Goal: Task Accomplishment & Management: Use online tool/utility

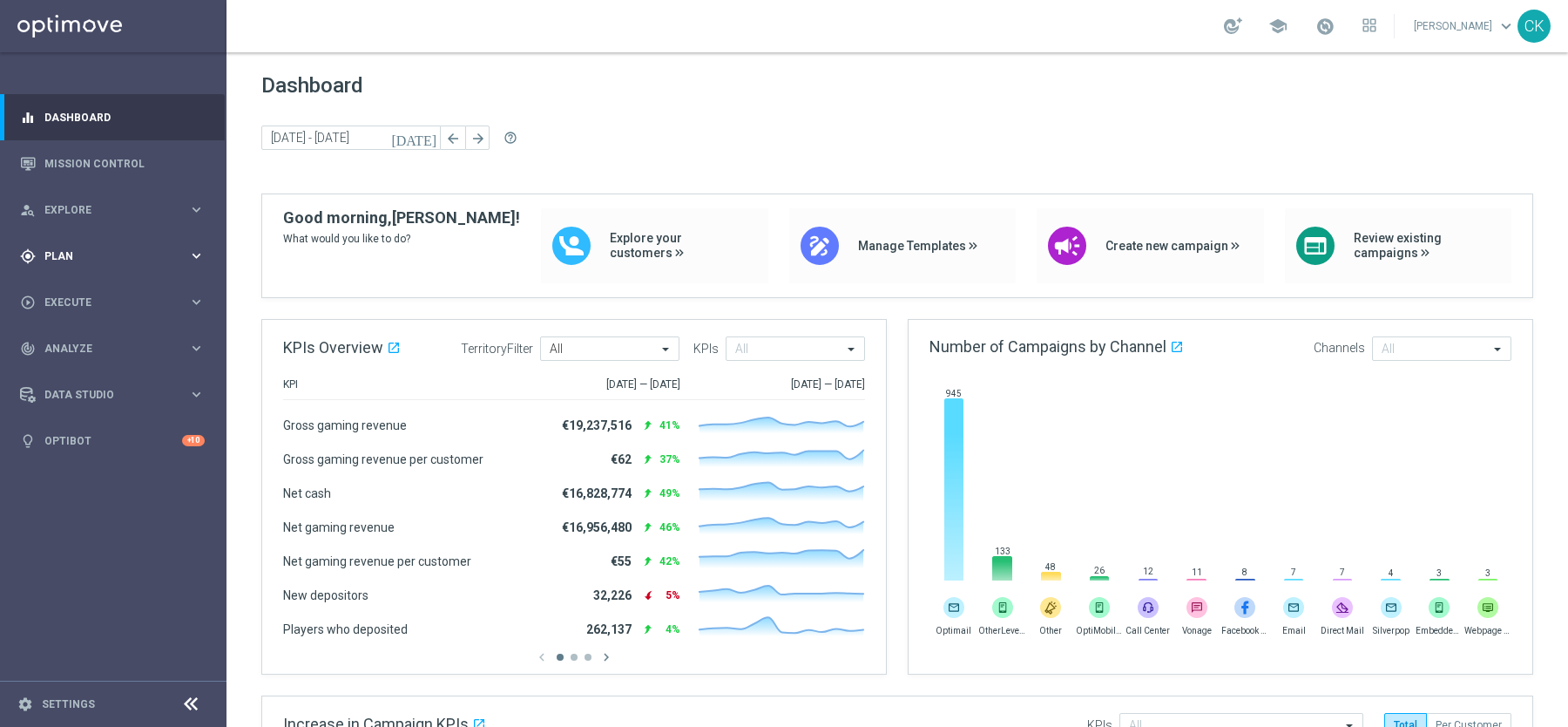
click at [64, 238] on div "gps_fixed Plan keyboard_arrow_right" at bounding box center [112, 255] width 225 height 46
click at [87, 343] on span "Templates" at bounding box center [108, 343] width 125 height 10
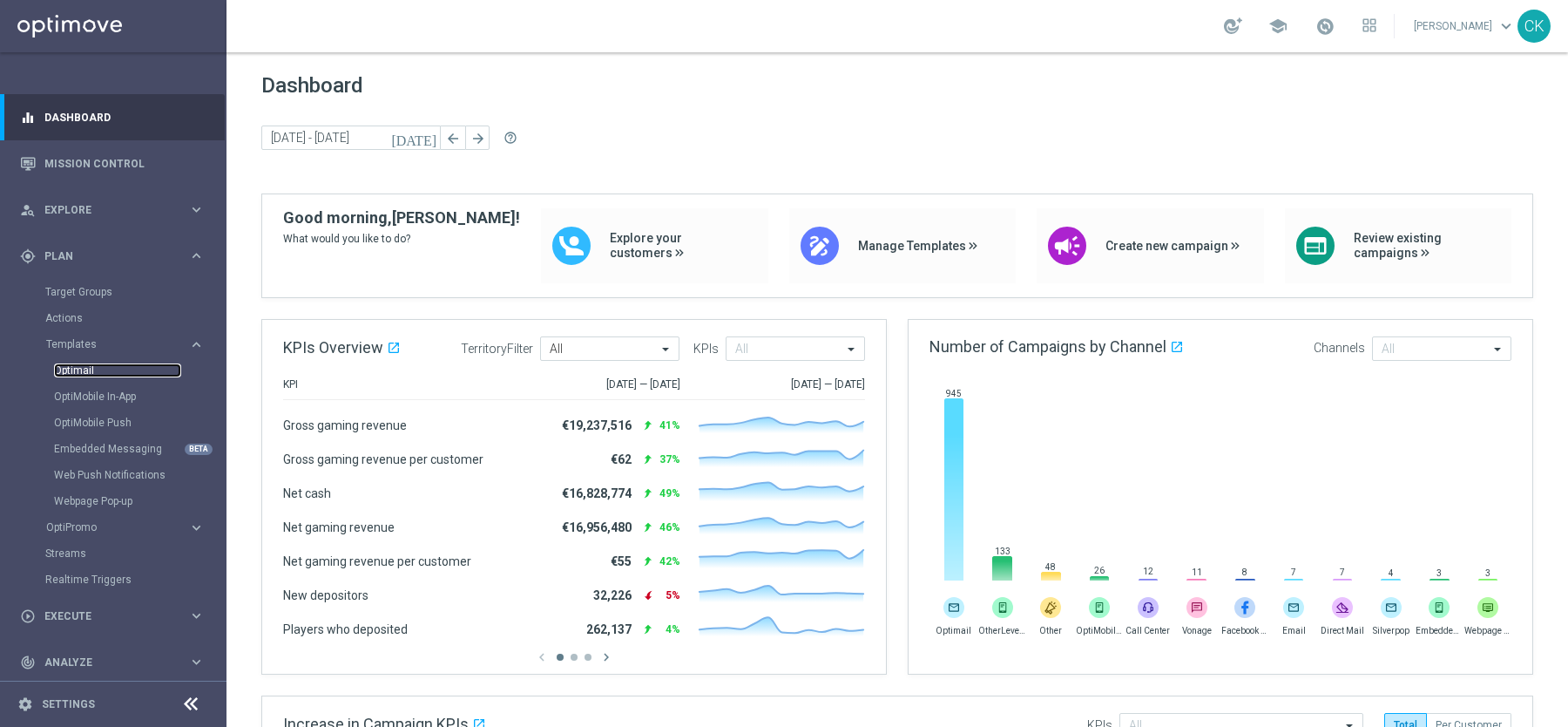
click at [87, 368] on link "Optimail" at bounding box center [117, 370] width 127 height 14
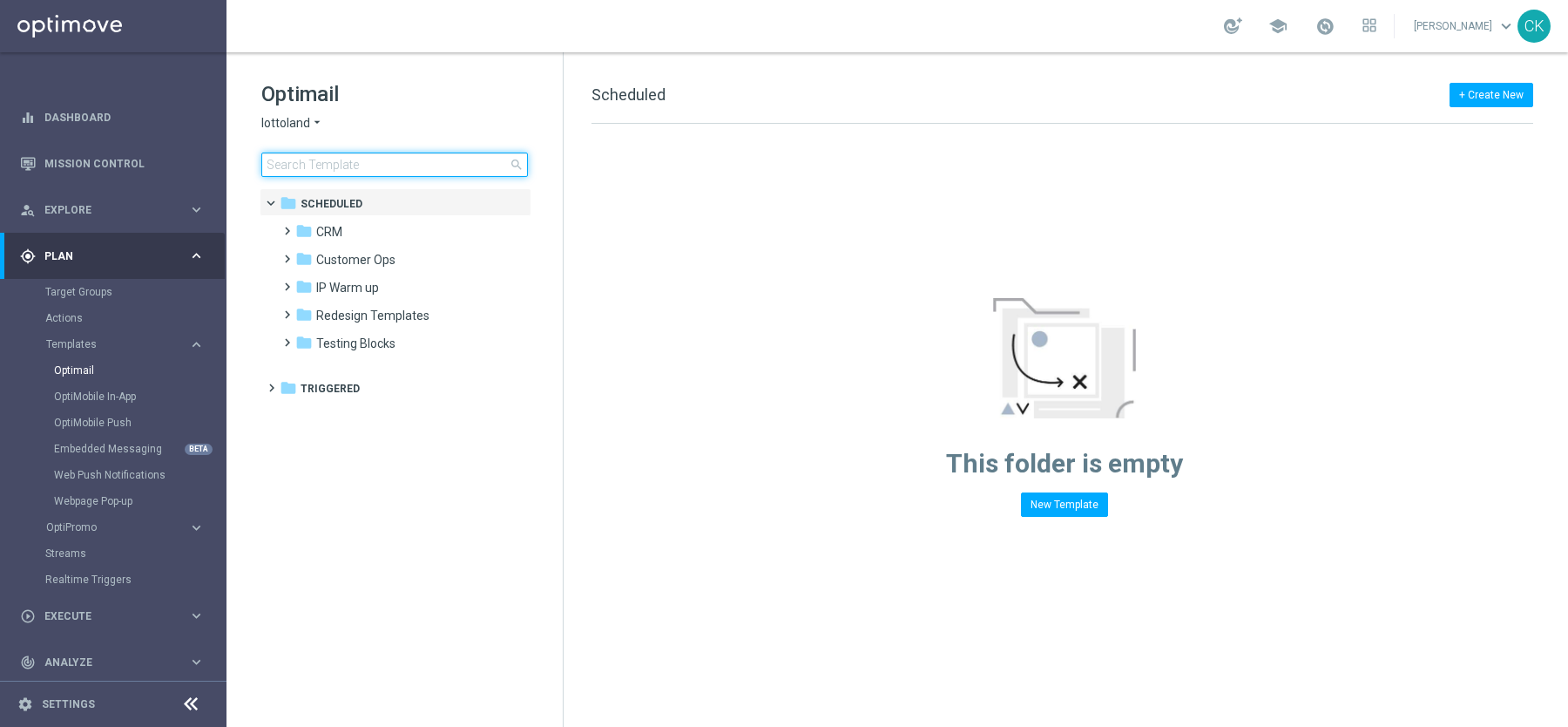
click at [362, 160] on input at bounding box center [394, 164] width 267 height 25
type input "0824"
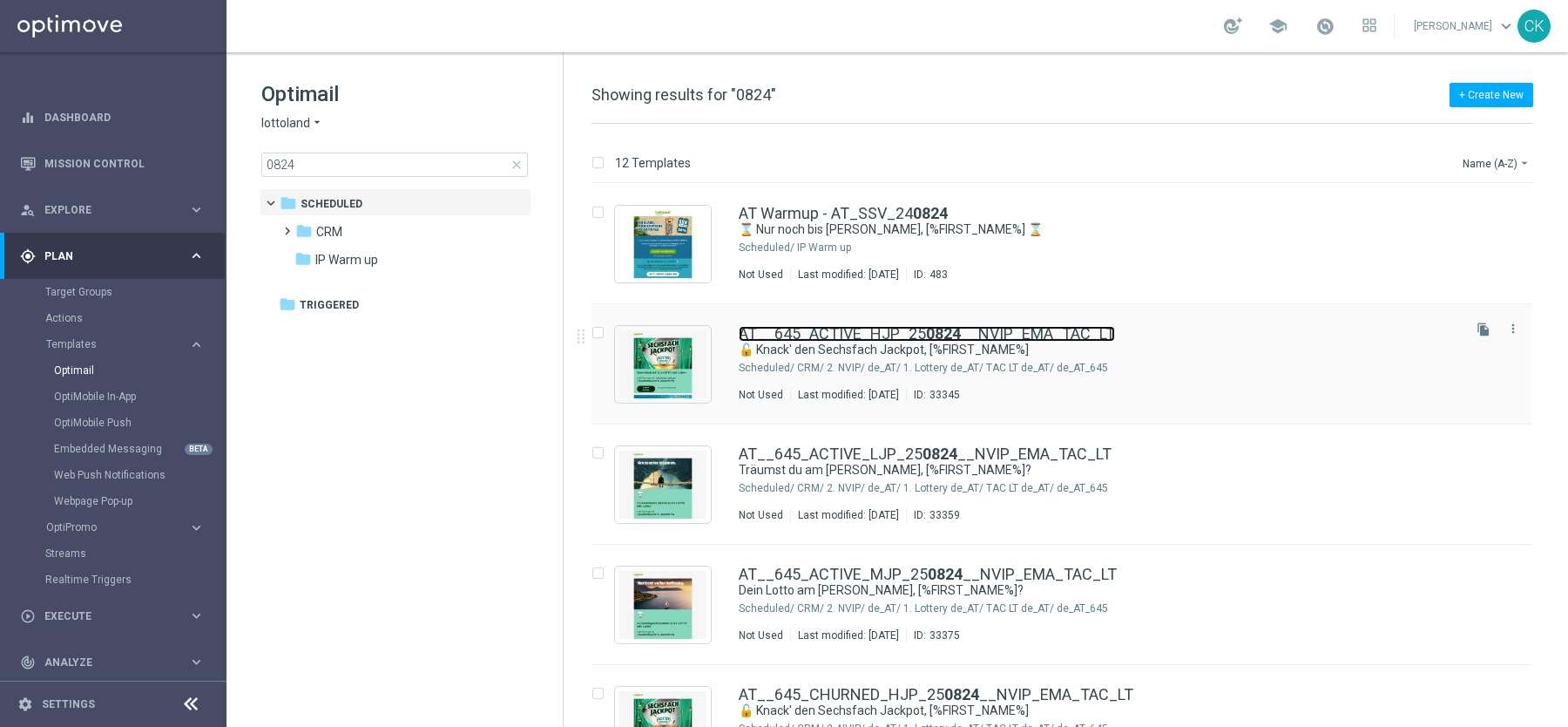
click at [859, 334] on link "AT__645_ACTIVE_HJP_25 0824 __NVIP_EMA_TAC_LT" at bounding box center [926, 333] width 376 height 15
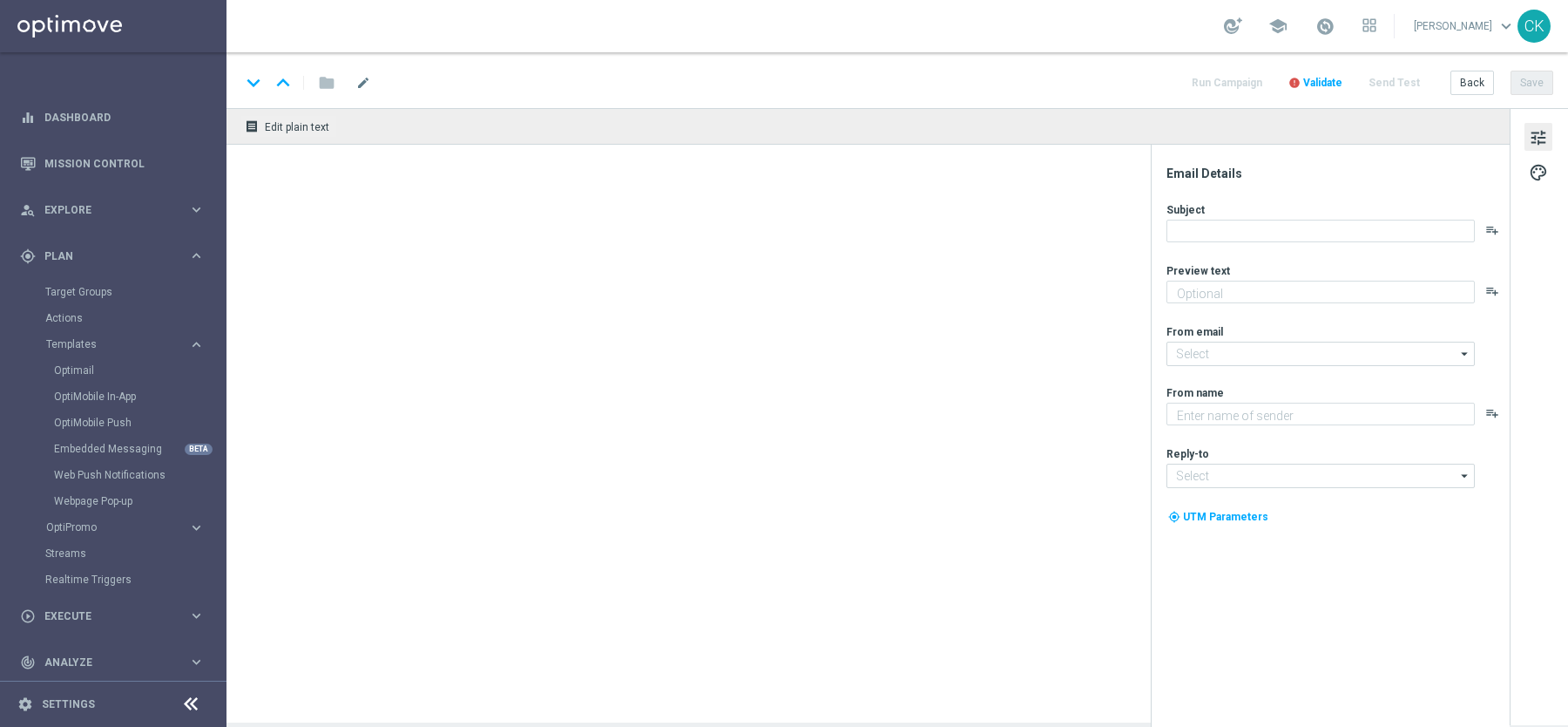
type textarea "LOTTO 6 aus 45 zum Sparpreis."
type input "[EMAIL_ADDRESS][DOMAIN_NAME]"
type textarea "Lottoland"
type input "[EMAIL_ADDRESS][DOMAIN_NAME]"
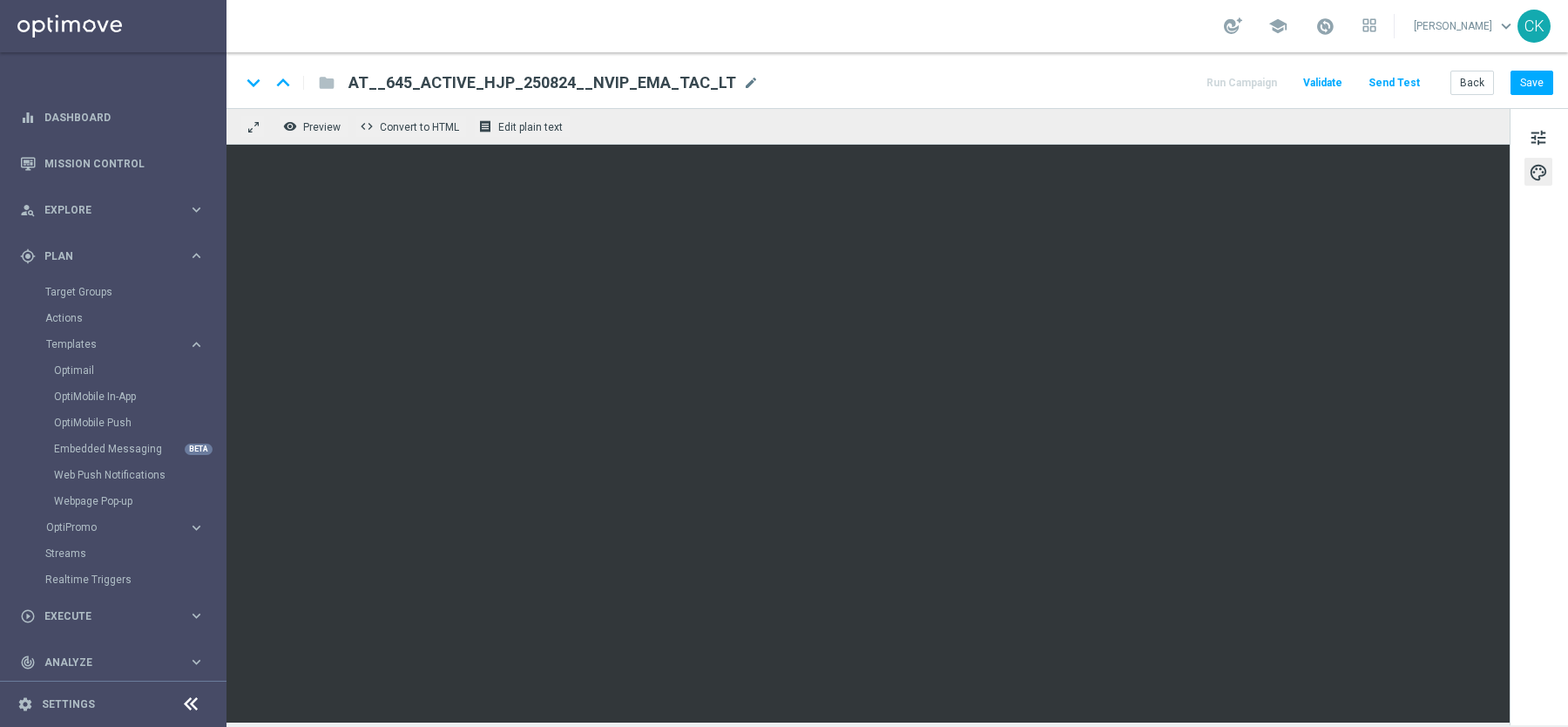
click at [1403, 76] on button "Send Test" at bounding box center [1394, 83] width 56 height 24
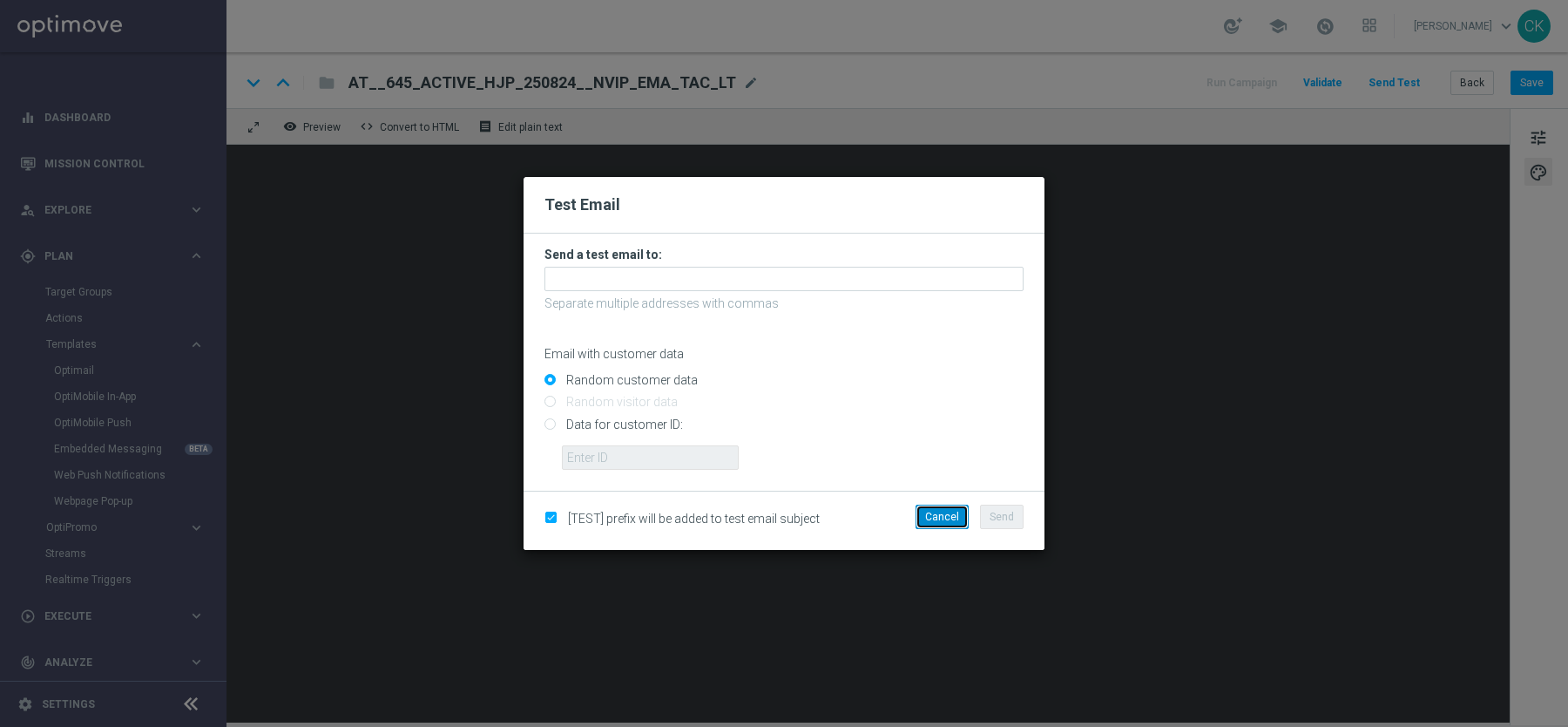
click at [952, 521] on button "Cancel" at bounding box center [942, 517] width 53 height 25
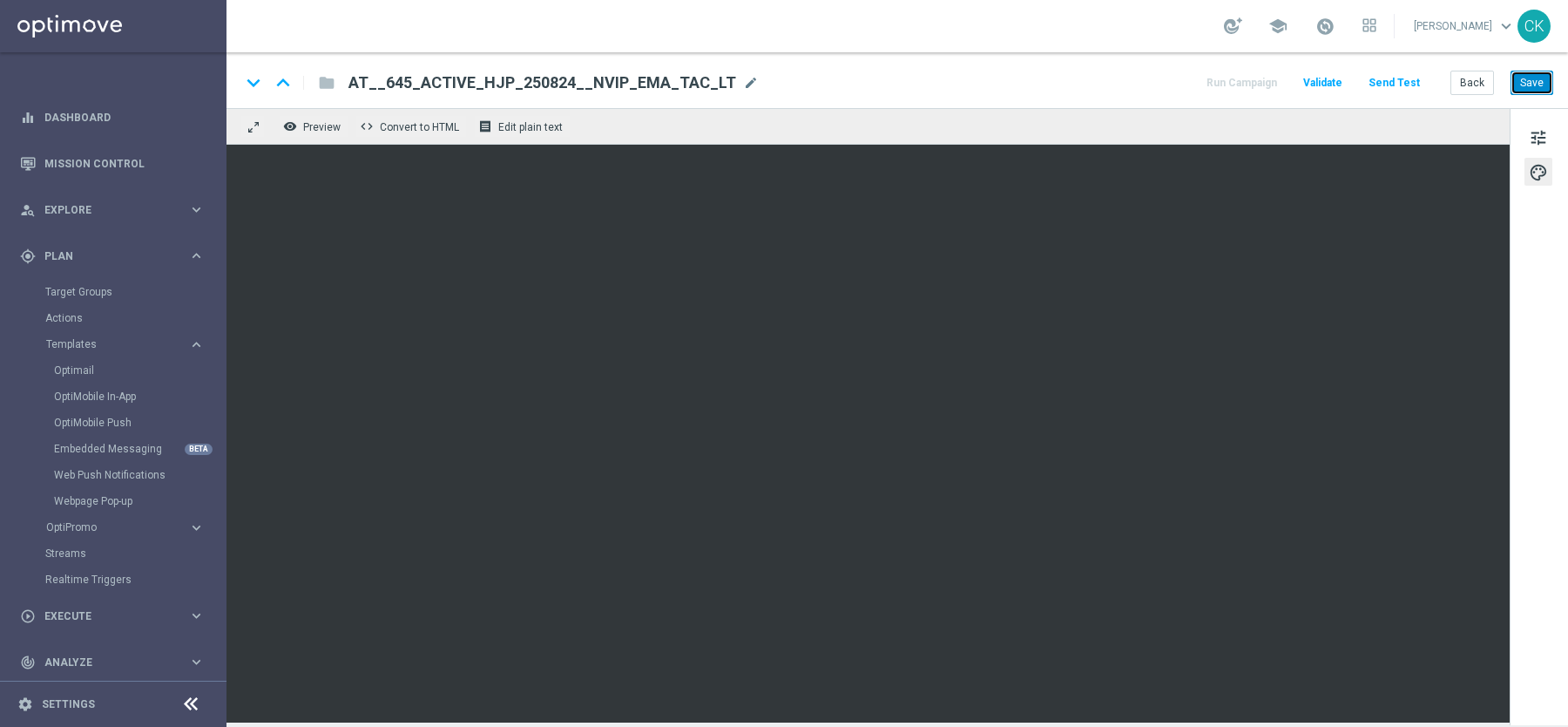
click at [1548, 75] on button "Save" at bounding box center [1532, 83] width 43 height 25
click at [1393, 82] on button "Send Test" at bounding box center [1394, 83] width 56 height 24
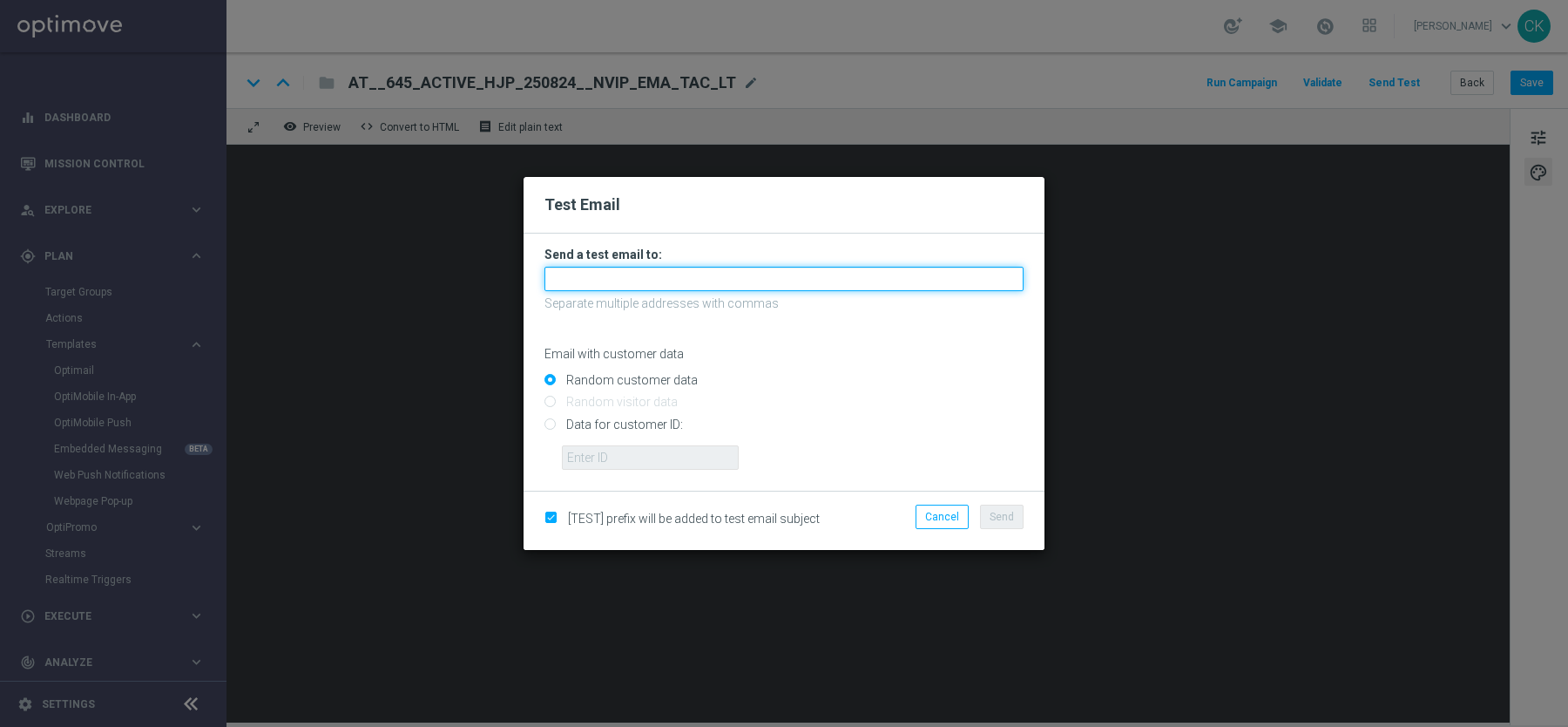
click at [717, 284] on input "text" at bounding box center [784, 279] width 479 height 25
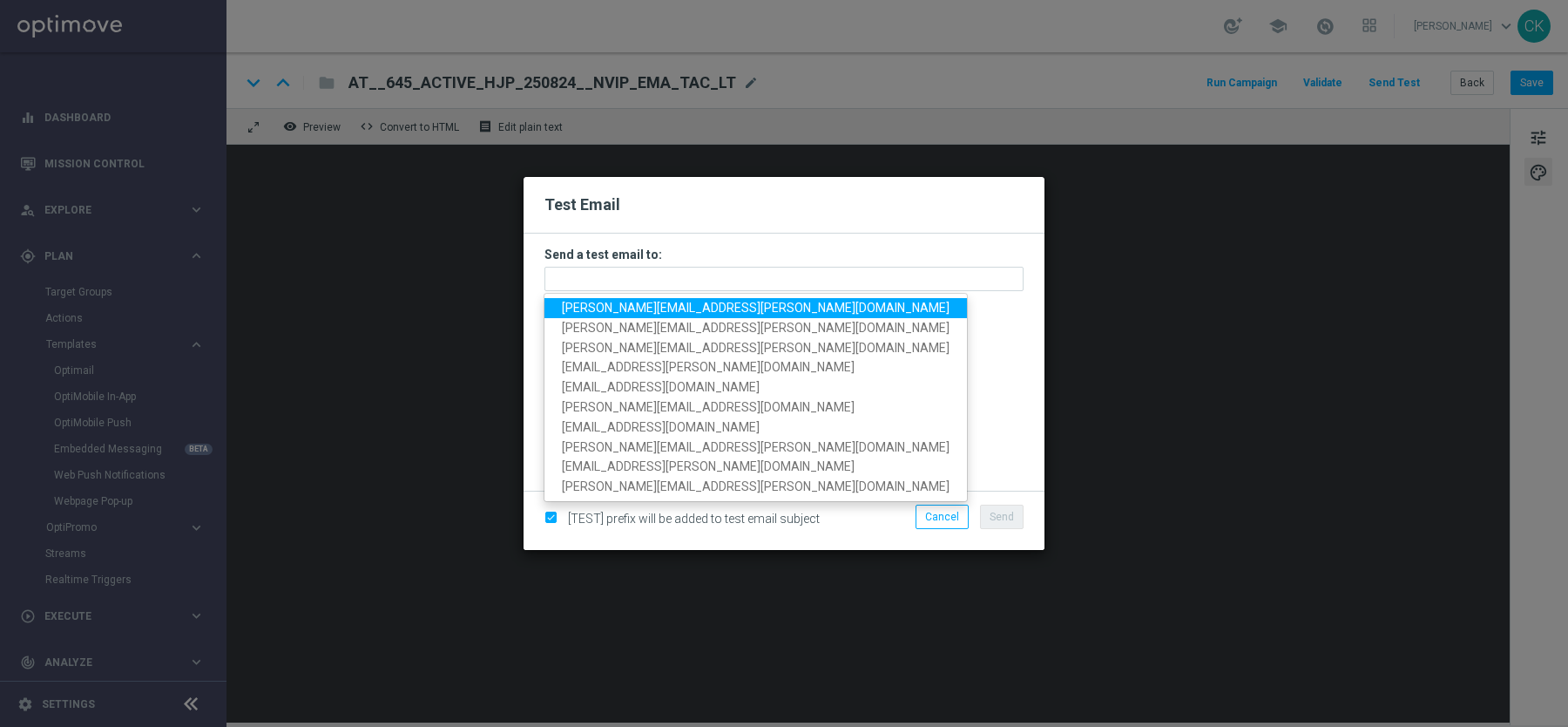
click at [696, 311] on span "[PERSON_NAME][EMAIL_ADDRESS][PERSON_NAME][DOMAIN_NAME]" at bounding box center [756, 307] width 388 height 14
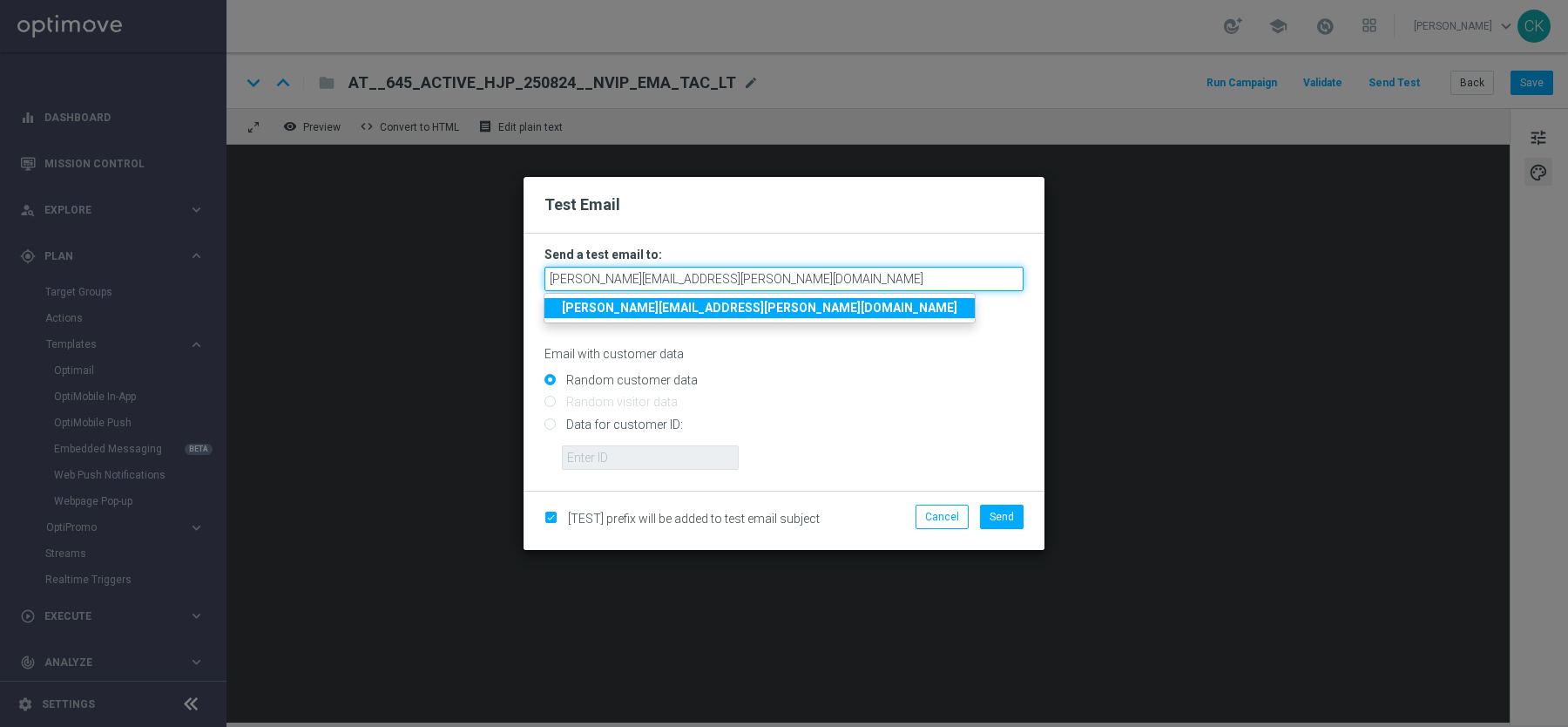
click at [771, 283] on input "[PERSON_NAME][EMAIL_ADDRESS][PERSON_NAME][DOMAIN_NAME]" at bounding box center [784, 279] width 479 height 25
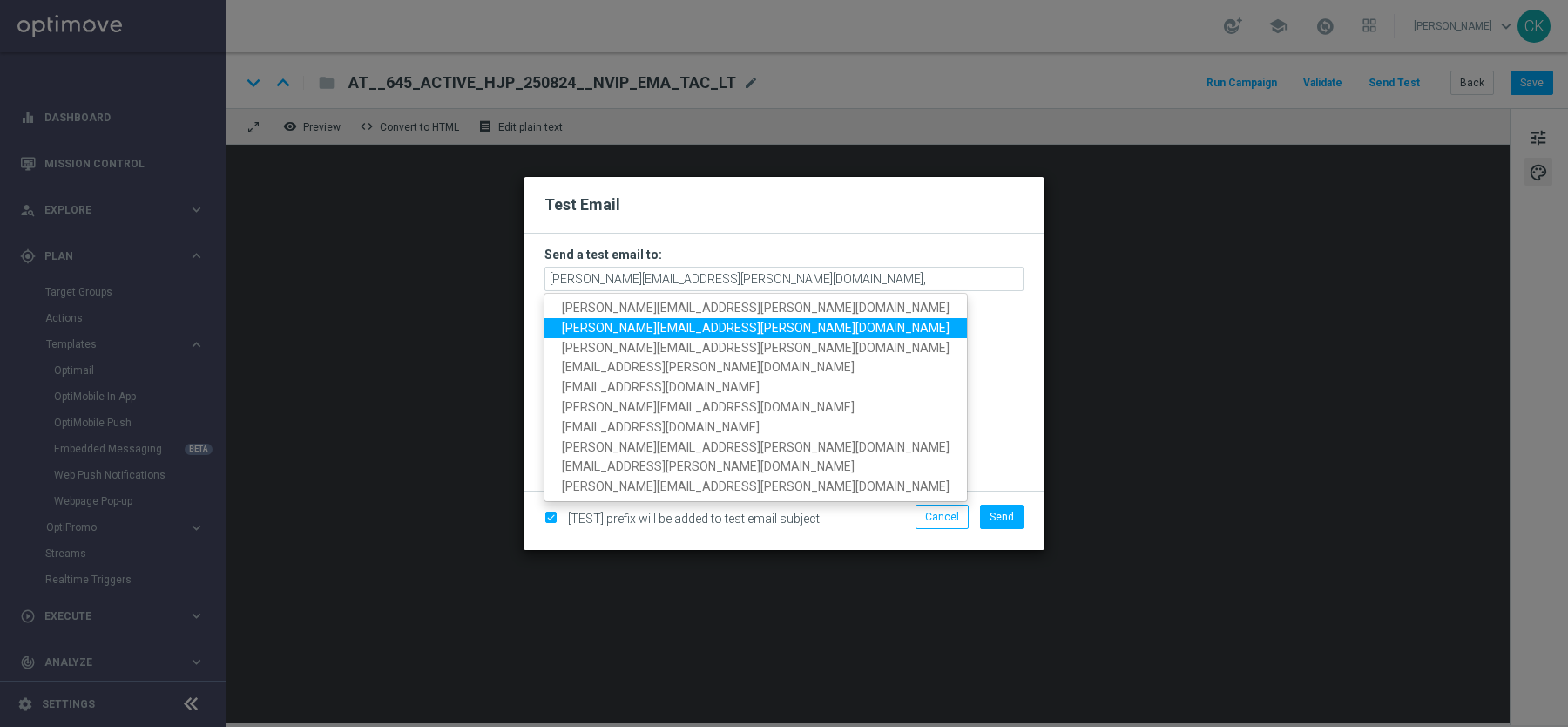
click at [676, 330] on span "[PERSON_NAME][EMAIL_ADDRESS][PERSON_NAME][DOMAIN_NAME]" at bounding box center [756, 327] width 388 height 14
type input "[PERSON_NAME][EMAIL_ADDRESS][PERSON_NAME][DOMAIN_NAME],[PERSON_NAME][DOMAIN_NAM…"
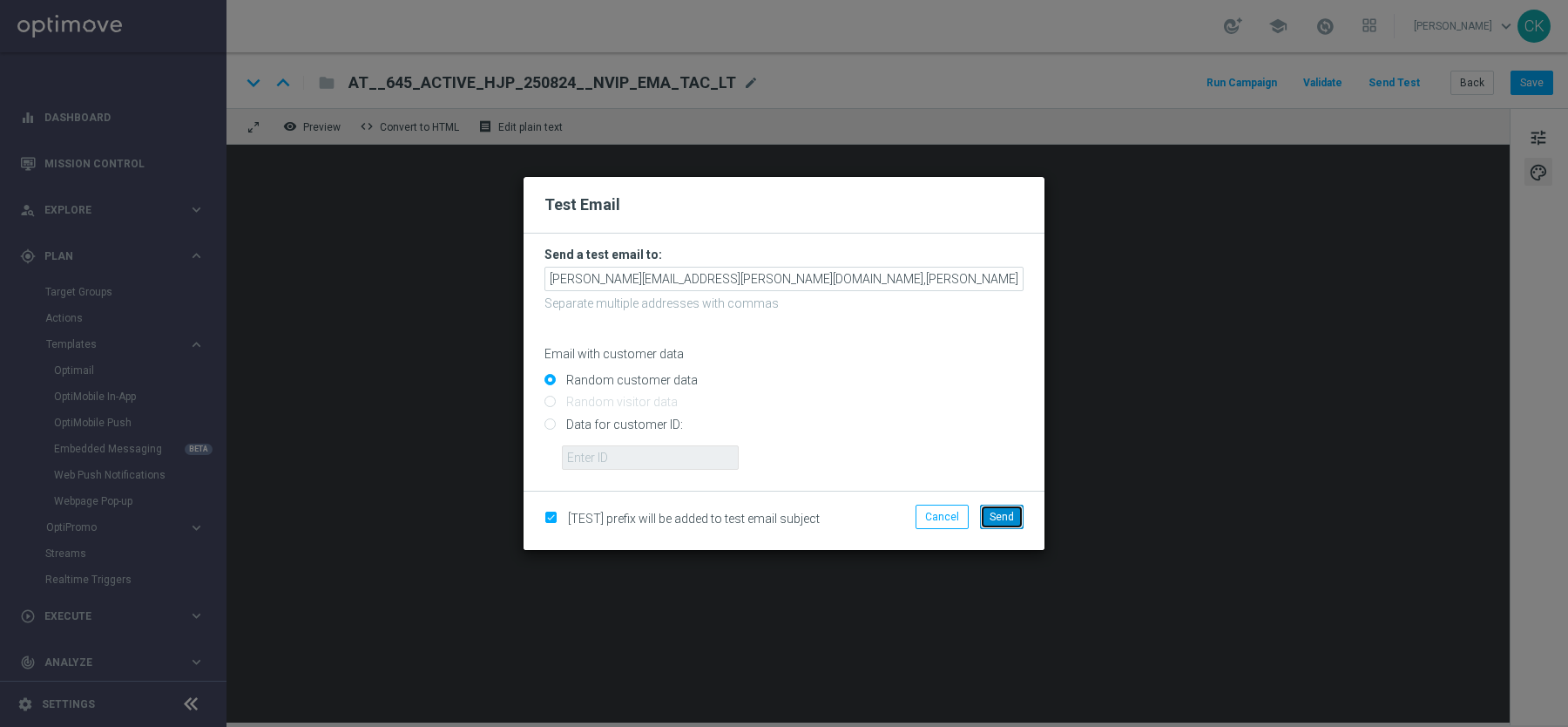
click at [1005, 515] on span "Send" at bounding box center [1002, 517] width 25 height 12
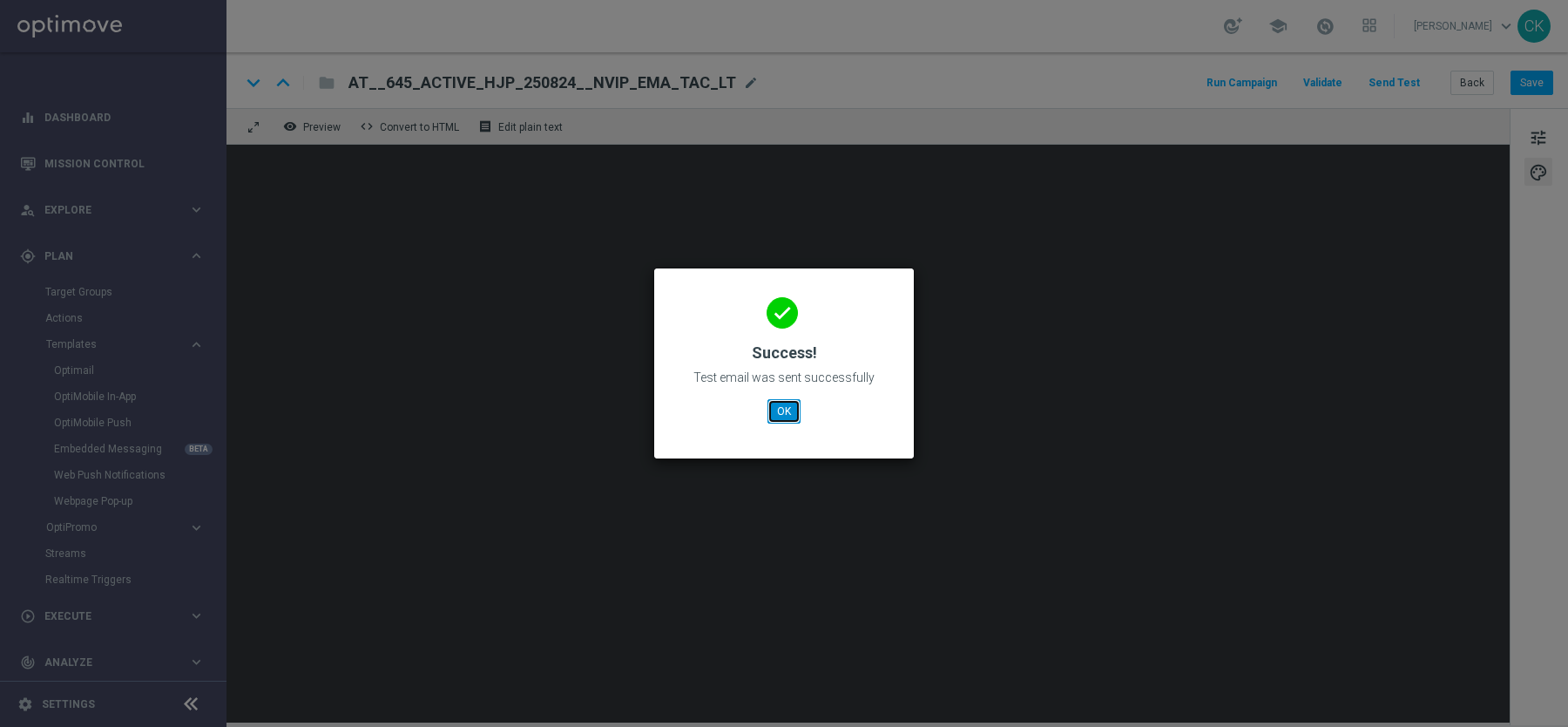
click at [784, 421] on button "OK" at bounding box center [784, 411] width 33 height 25
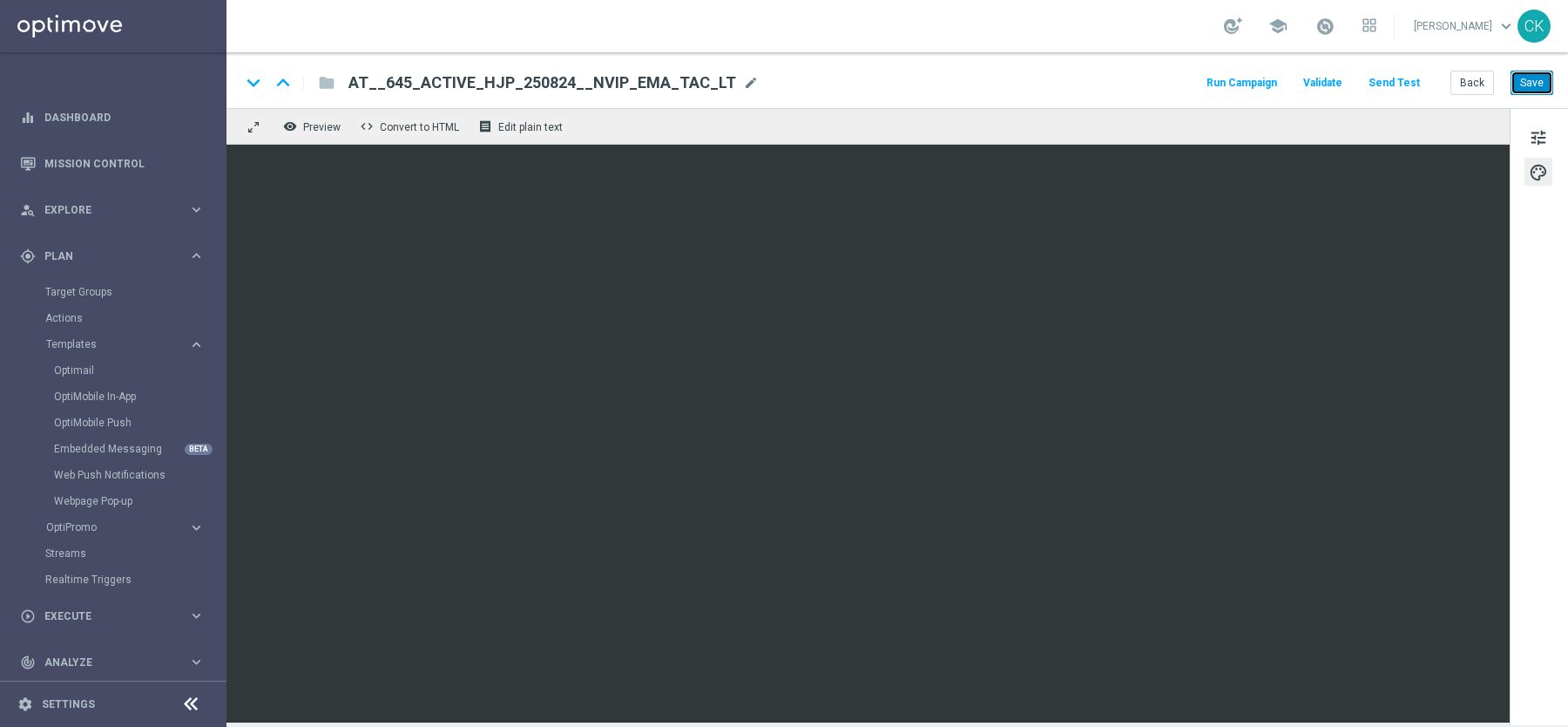
click at [1532, 81] on button "Save" at bounding box center [1532, 83] width 43 height 25
click at [1536, 79] on button "Save" at bounding box center [1532, 83] width 43 height 25
click at [1477, 84] on button "Back" at bounding box center [1472, 83] width 44 height 25
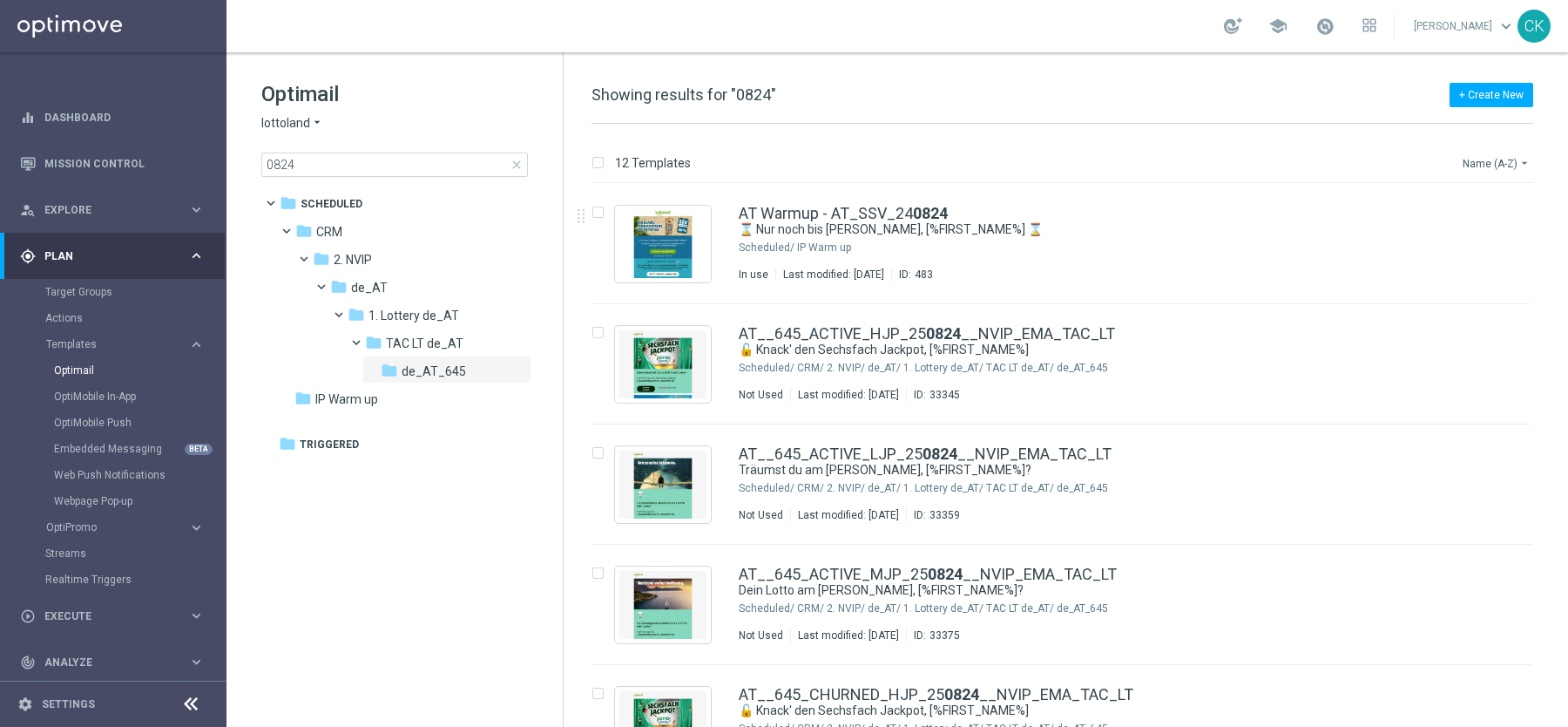
click at [1501, 152] on button "Name (A-Z) arrow_drop_down" at bounding box center [1497, 162] width 72 height 21
click at [1481, 232] on div "Date Modified (Newest)" at bounding box center [1463, 241] width 139 height 25
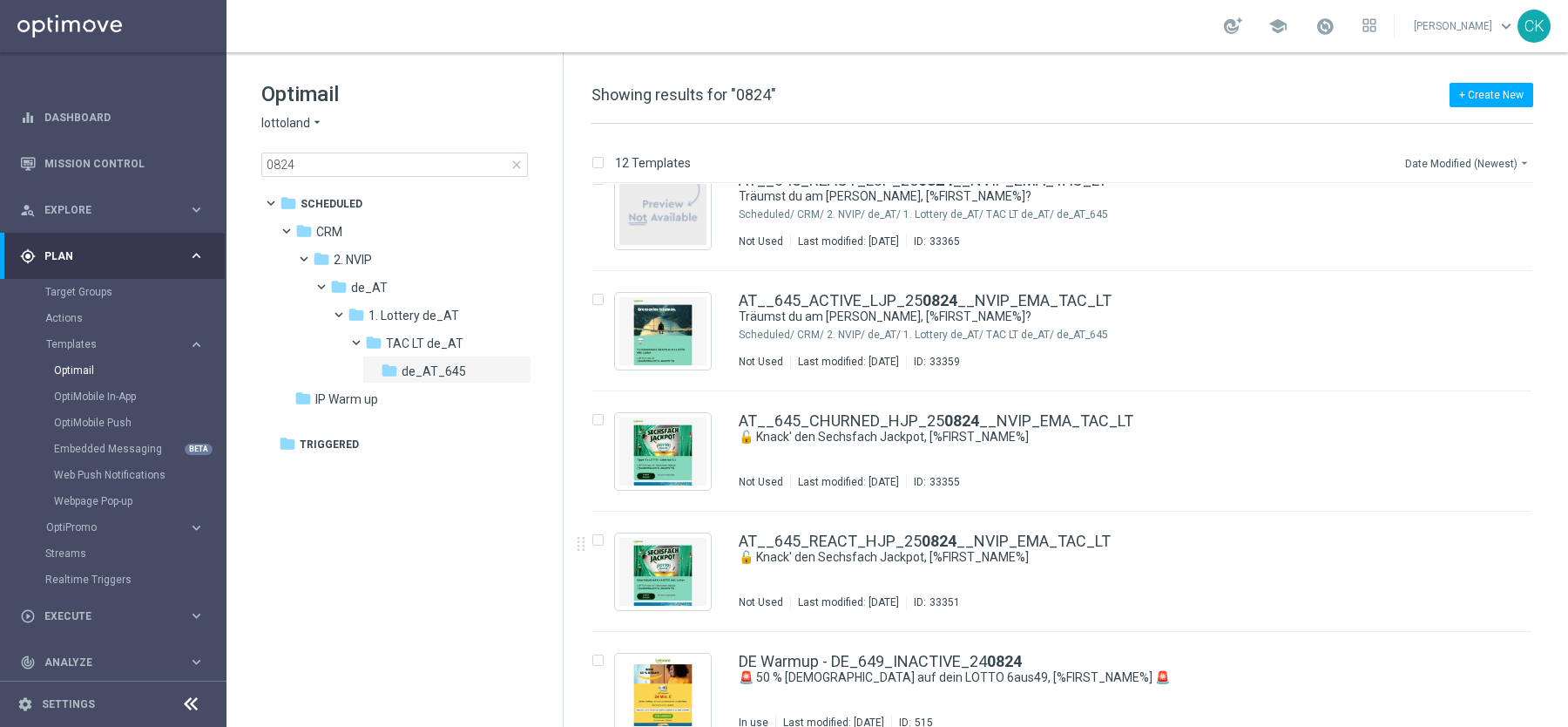
scroll to position [636, 0]
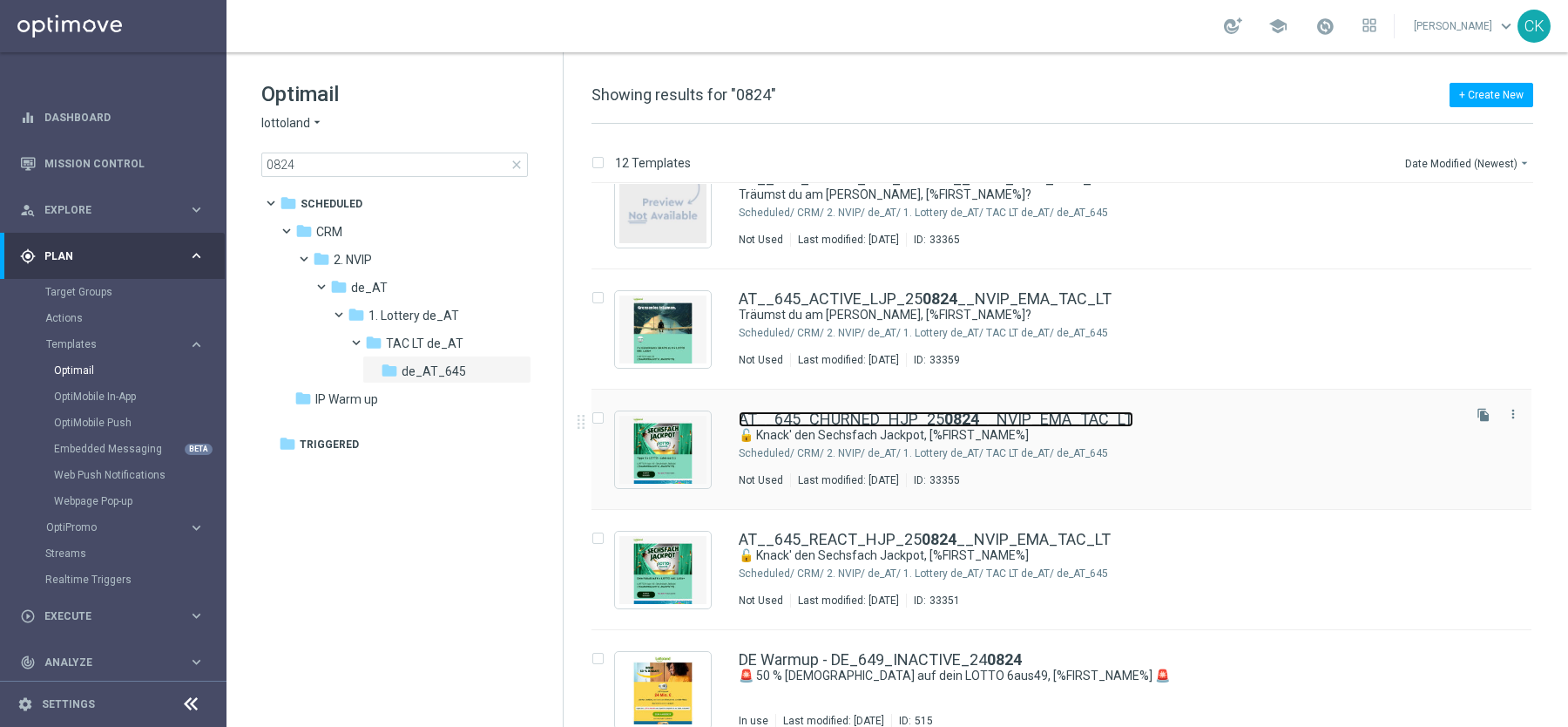
click at [854, 417] on link "AT__645_CHURNED_HJP_25 0824 __NVIP_EMA_TAC_LT" at bounding box center [935, 419] width 394 height 15
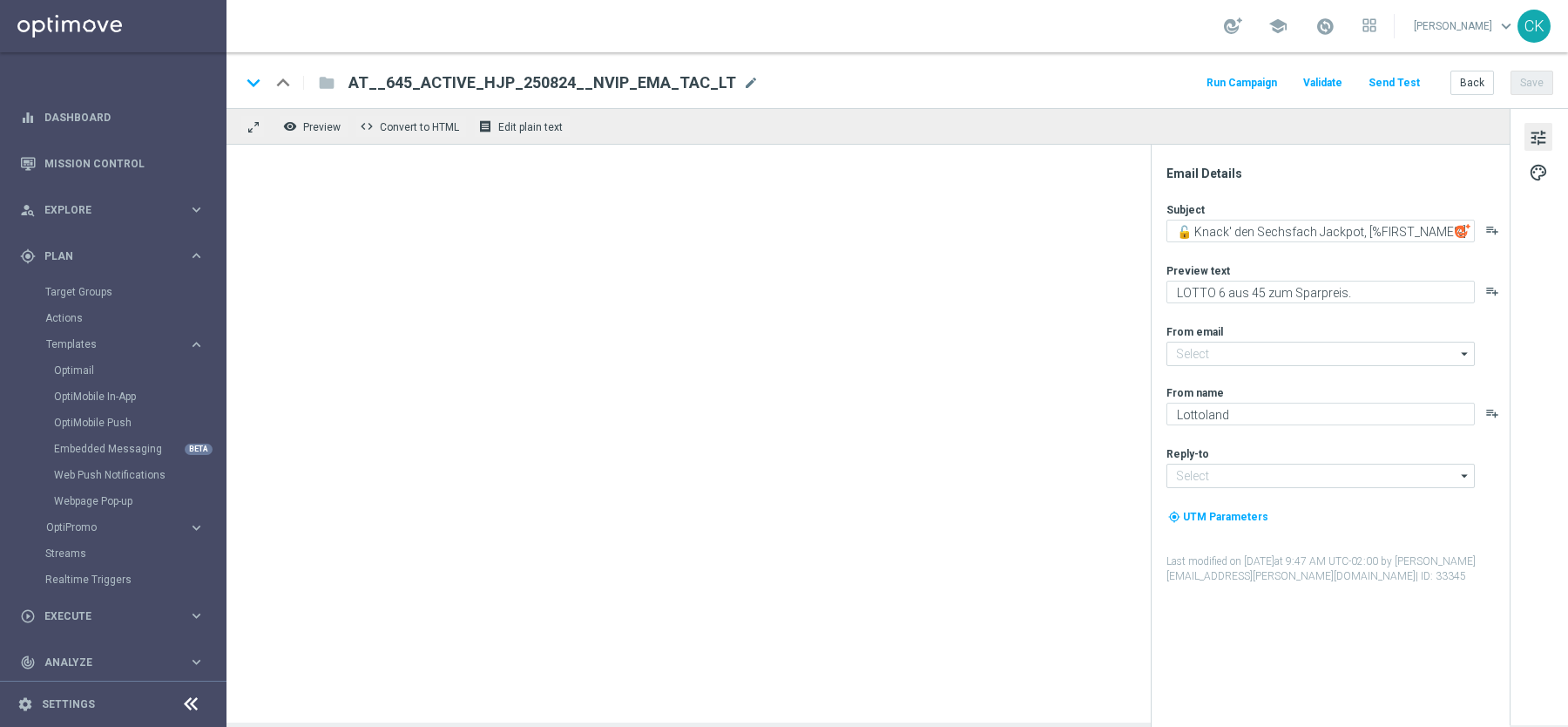
type input "[EMAIL_ADDRESS][DOMAIN_NAME]"
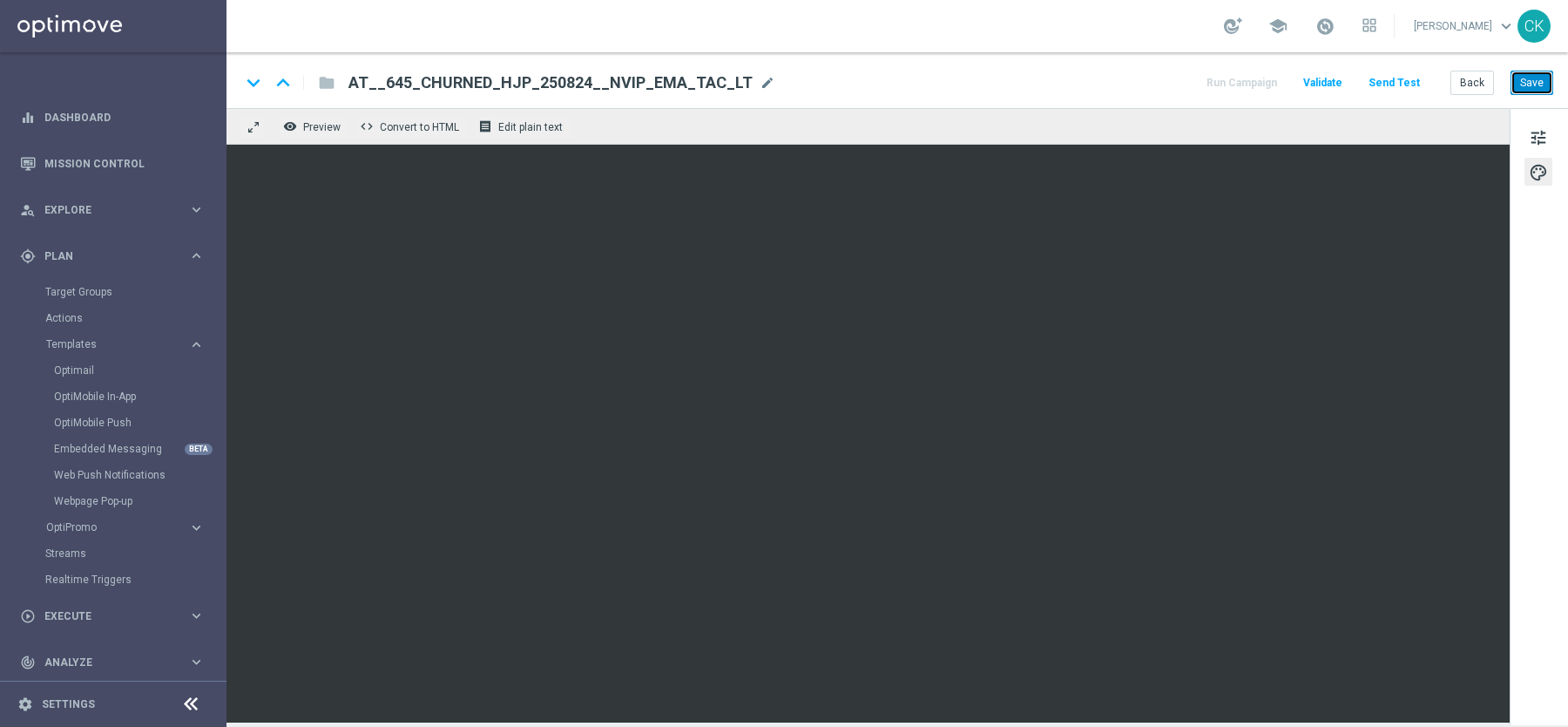
click at [1538, 77] on button "Save" at bounding box center [1532, 83] width 43 height 25
click at [1459, 82] on button "Back" at bounding box center [1472, 83] width 44 height 25
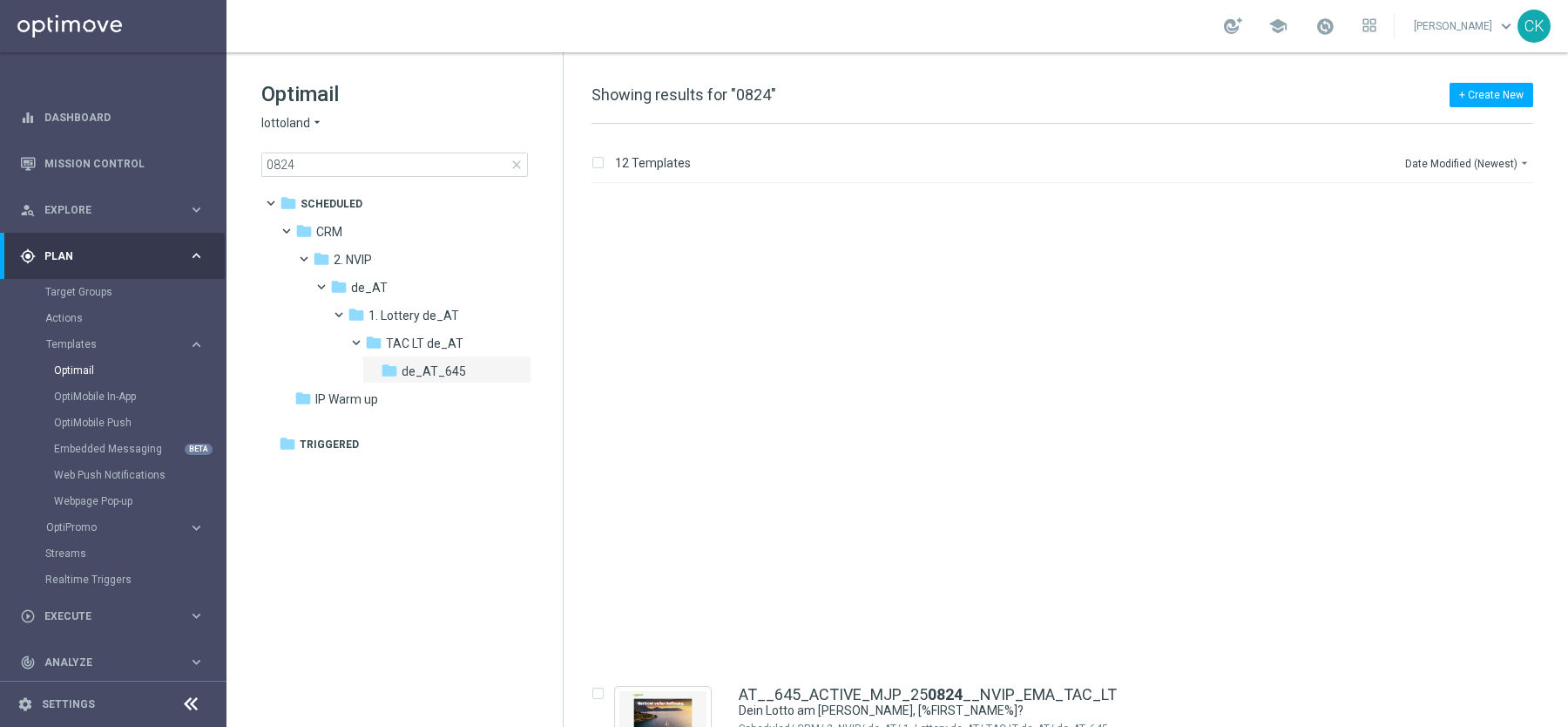
scroll to position [900, 0]
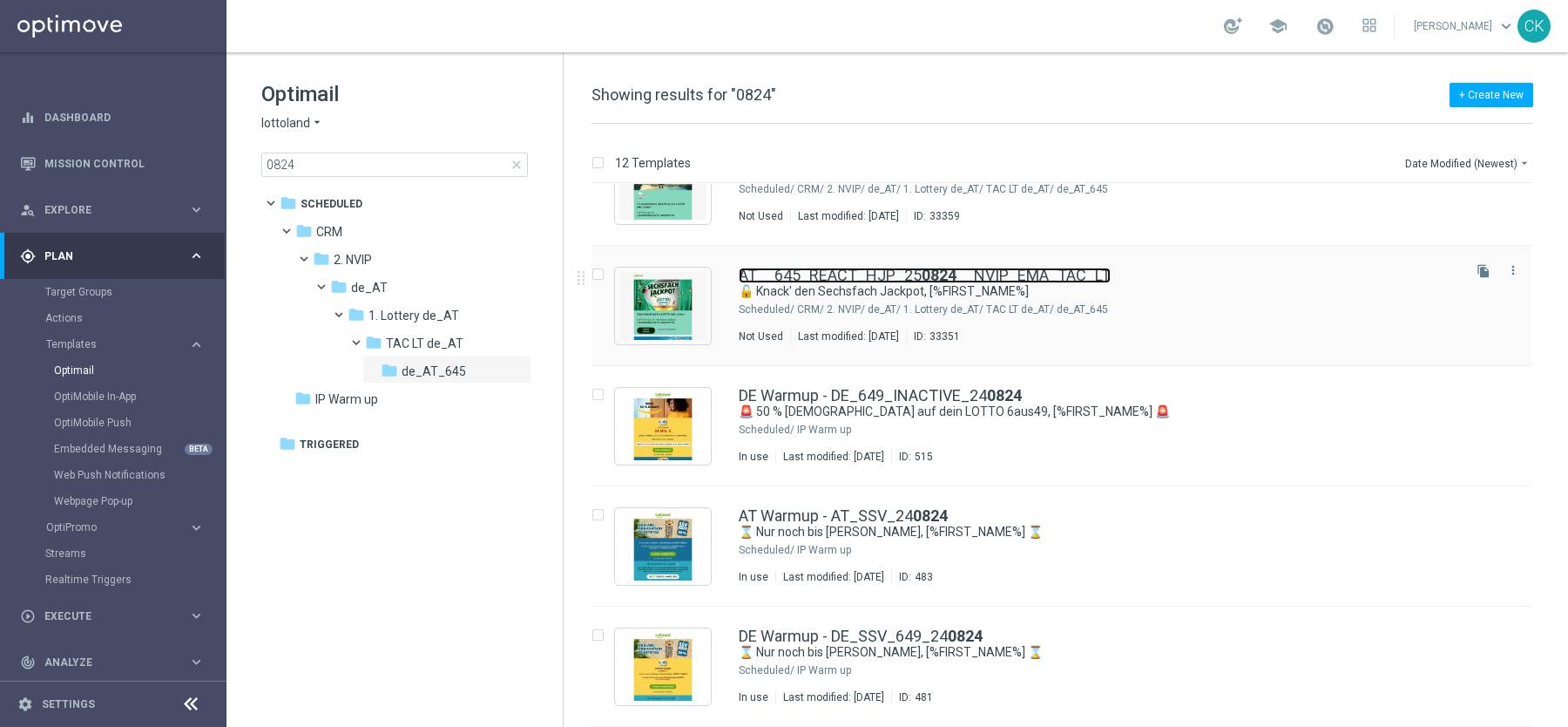
click at [889, 280] on link "AT__645_REACT_HJP_25 0824 __NVIP_EMA_TAC_LT" at bounding box center [924, 275] width 372 height 15
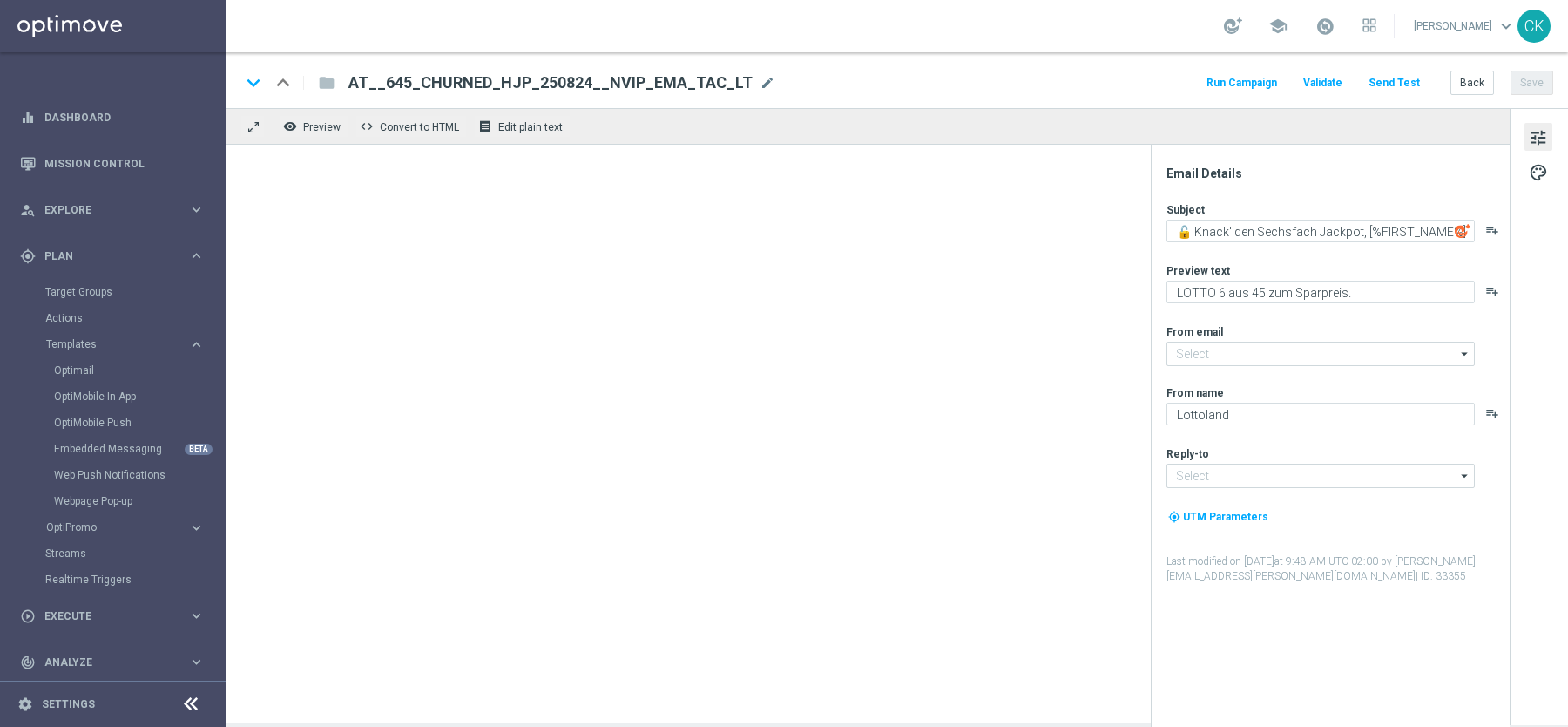
type input "[EMAIL_ADDRESS][DOMAIN_NAME]"
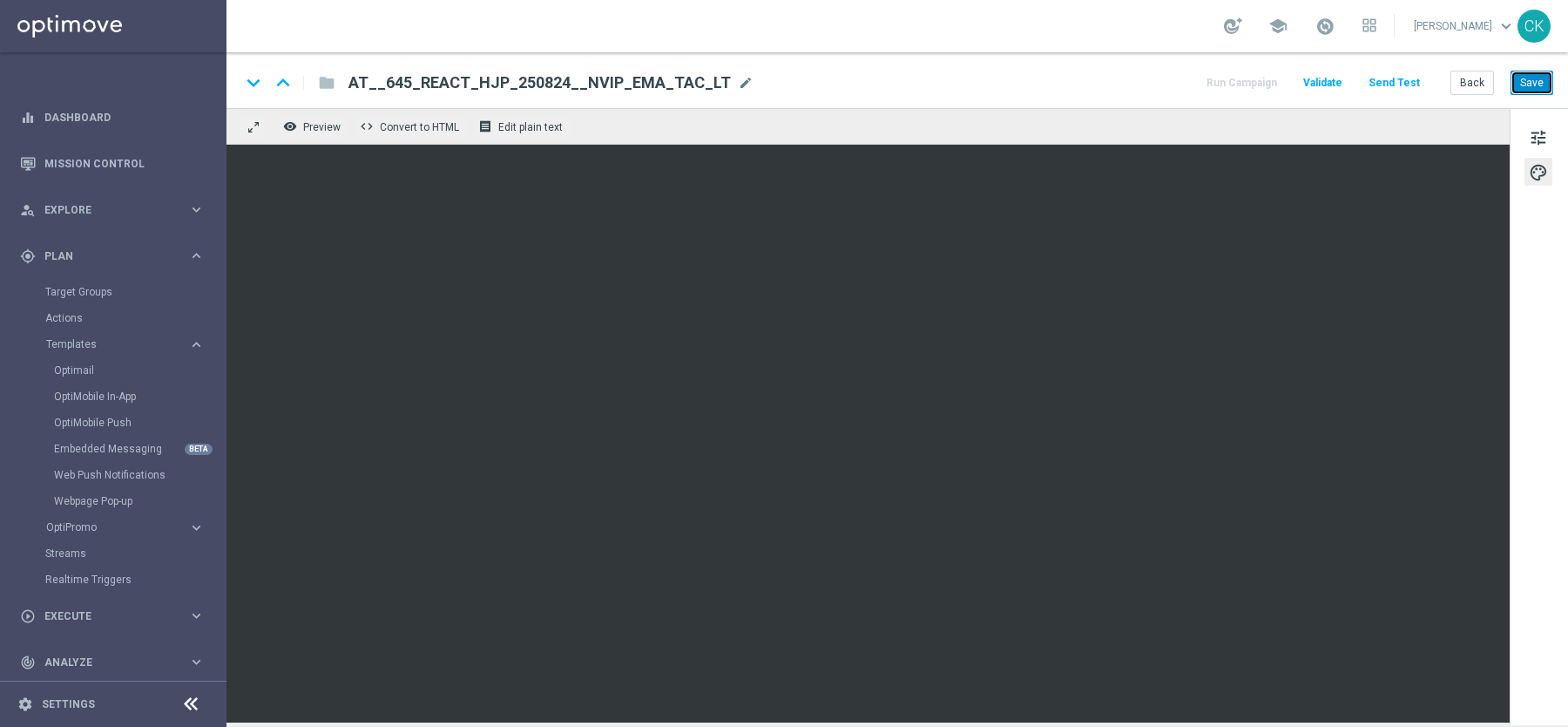
click at [1536, 77] on button "Save" at bounding box center [1532, 83] width 43 height 25
click at [1470, 84] on button "Back" at bounding box center [1472, 83] width 44 height 25
